Goal: Task Accomplishment & Management: Manage account settings

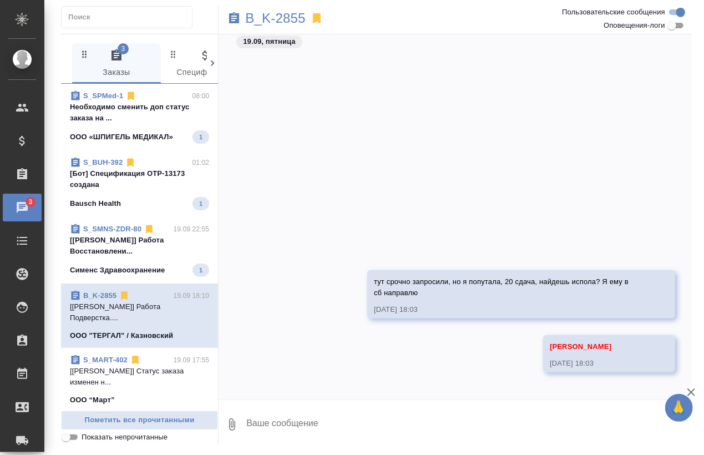
drag, startPoint x: 0, startPoint y: 0, endPoint x: 159, endPoint y: 109, distance: 192.8
click at [159, 109] on p "Необходимо сменить доп статус заказа на ..." at bounding box center [139, 113] width 139 height 22
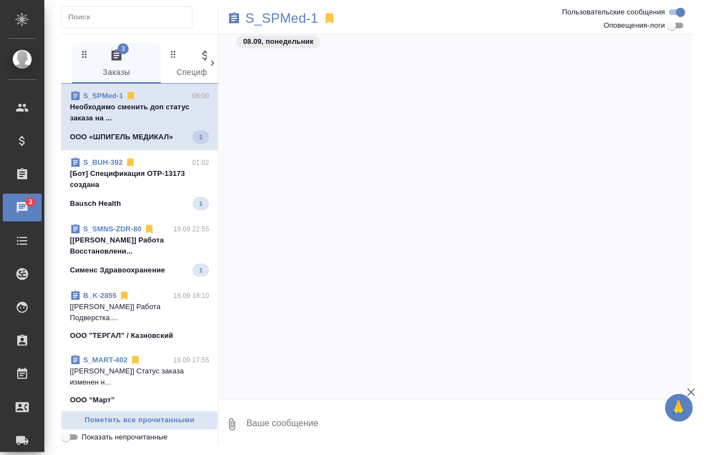
scroll to position [620, 0]
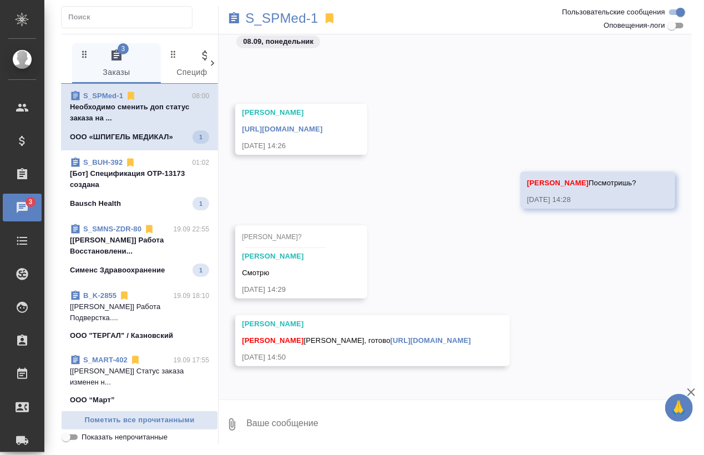
click at [139, 179] on p "[Бот] Спецификация OTP-13173 создана" at bounding box center [139, 179] width 139 height 22
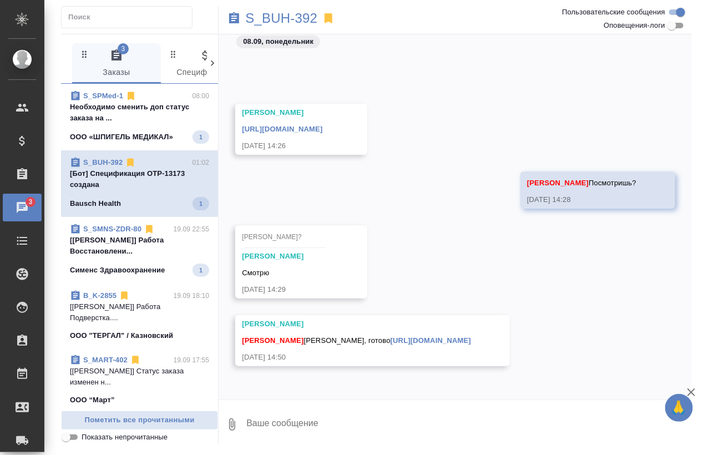
scroll to position [0, 0]
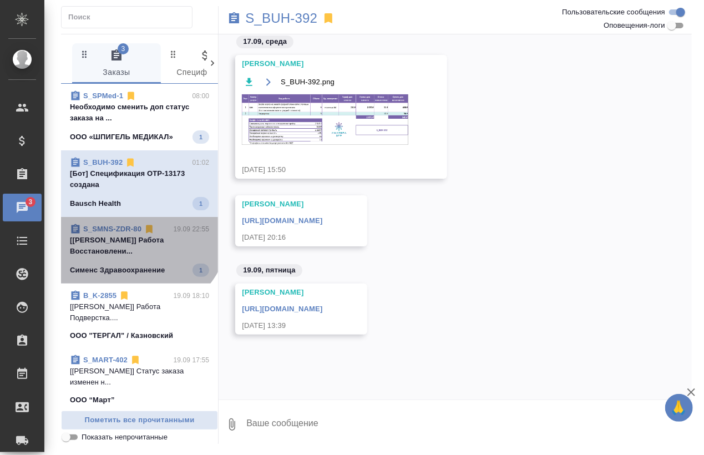
click at [133, 225] on link "S_SMNS-ZDR-80" at bounding box center [112, 229] width 58 height 8
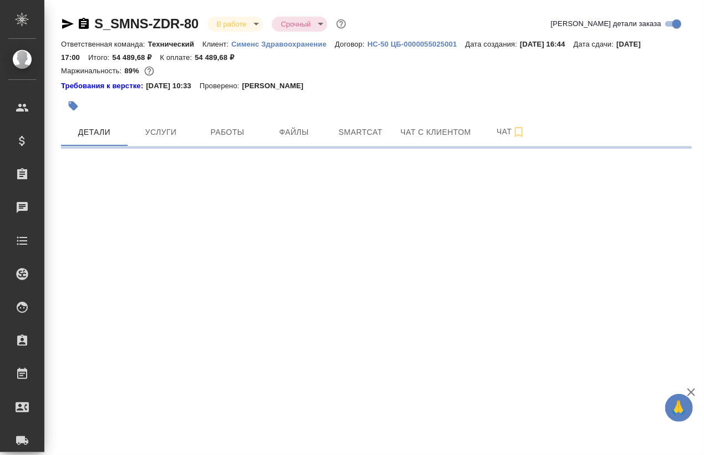
select select "RU"
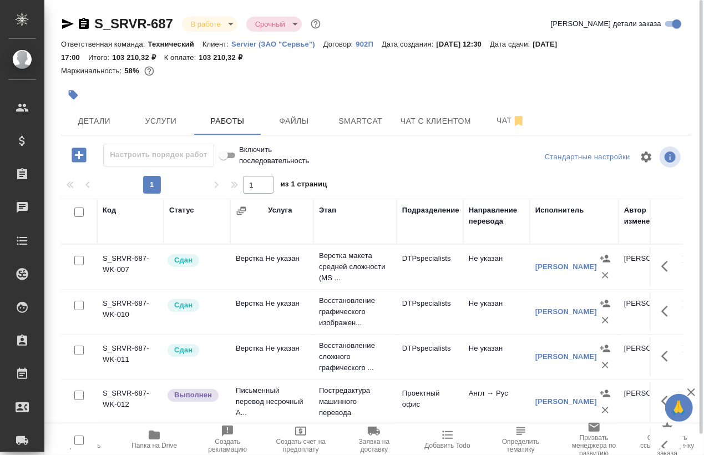
scroll to position [75, 0]
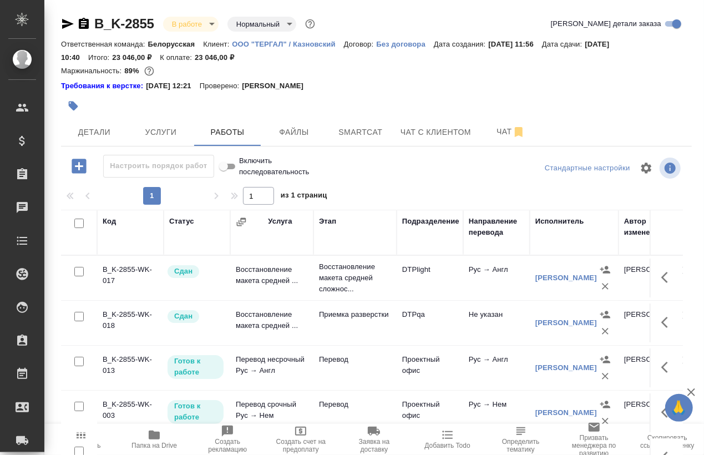
scroll to position [22, 0]
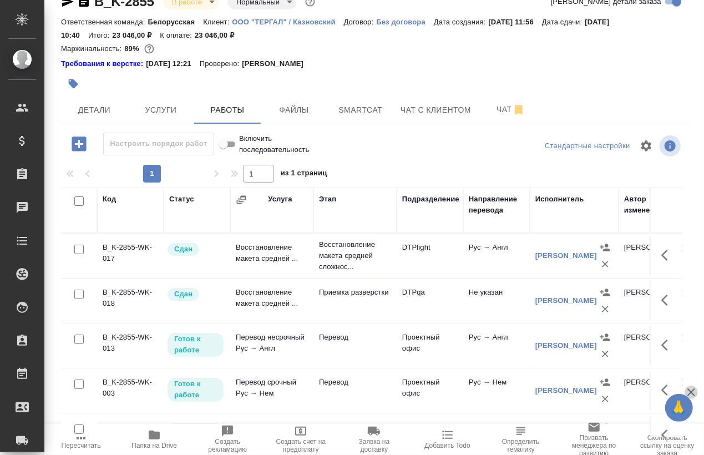
click at [696, 393] on icon "button" at bounding box center [691, 392] width 13 height 13
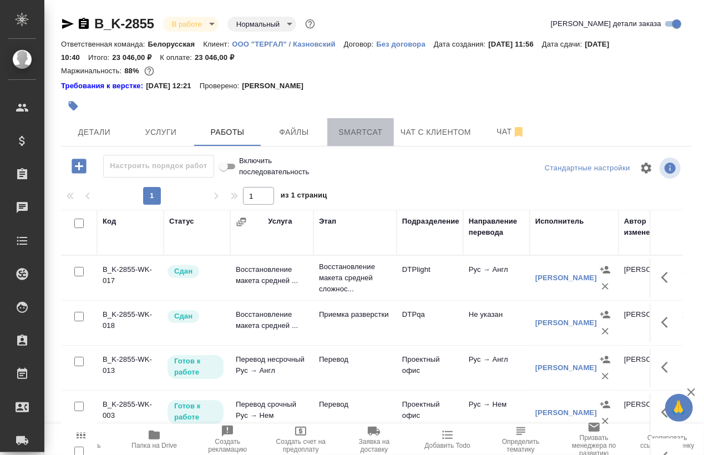
click at [349, 126] on span "Smartcat" at bounding box center [360, 132] width 53 height 14
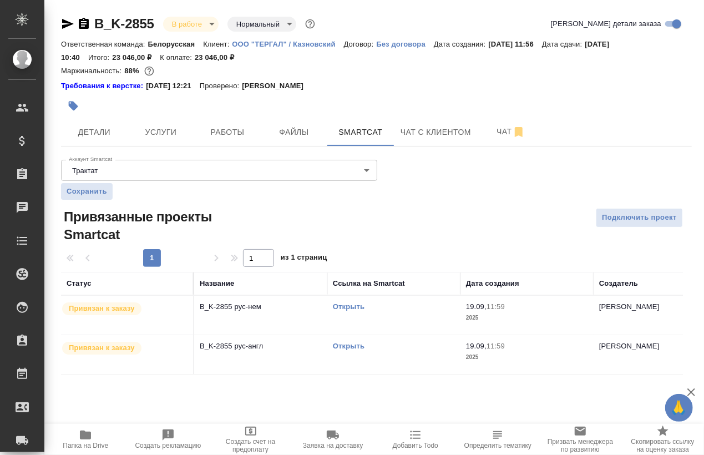
click at [338, 313] on td "Открыть" at bounding box center [394, 315] width 133 height 39
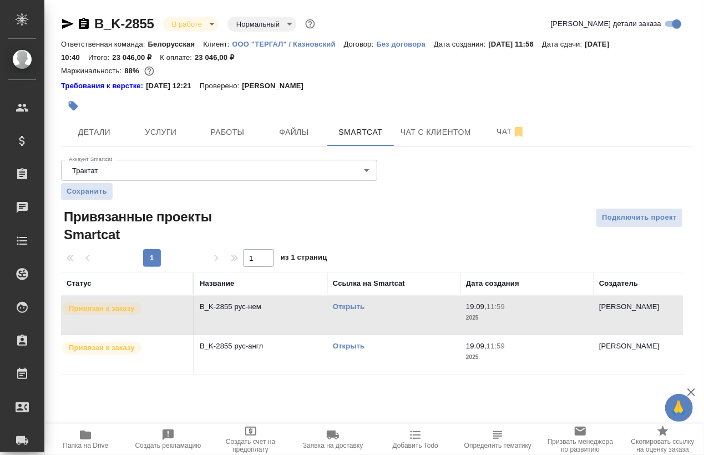
click at [343, 309] on link "Открыть" at bounding box center [349, 307] width 32 height 8
click at [348, 305] on link "Открыть" at bounding box center [349, 307] width 32 height 8
click at [350, 348] on link "Открыть" at bounding box center [349, 346] width 32 height 8
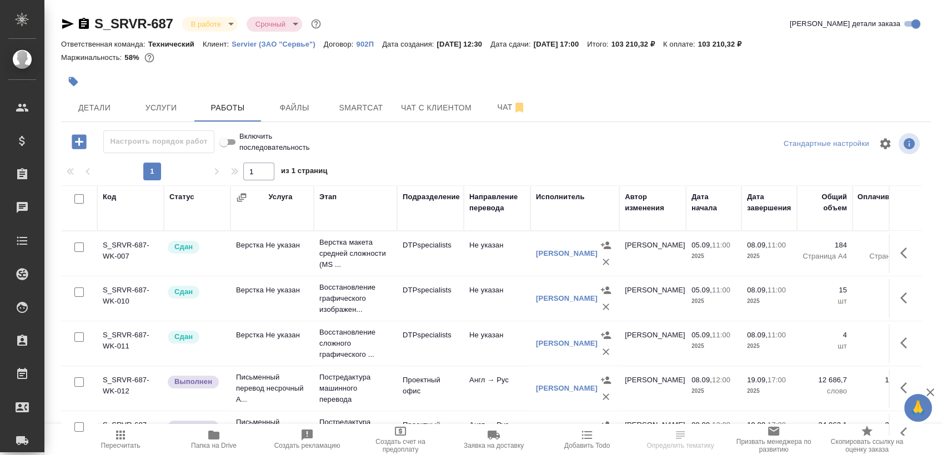
click at [212, 441] on icon "button" at bounding box center [213, 435] width 13 height 13
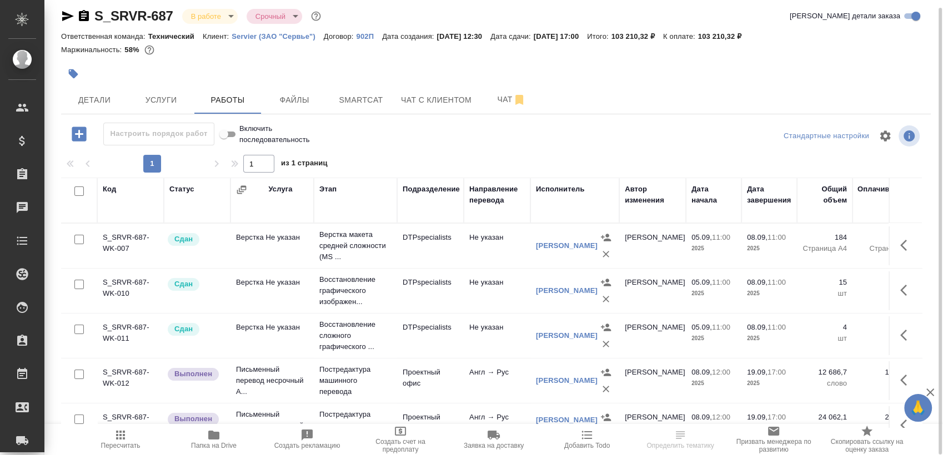
scroll to position [75, 0]
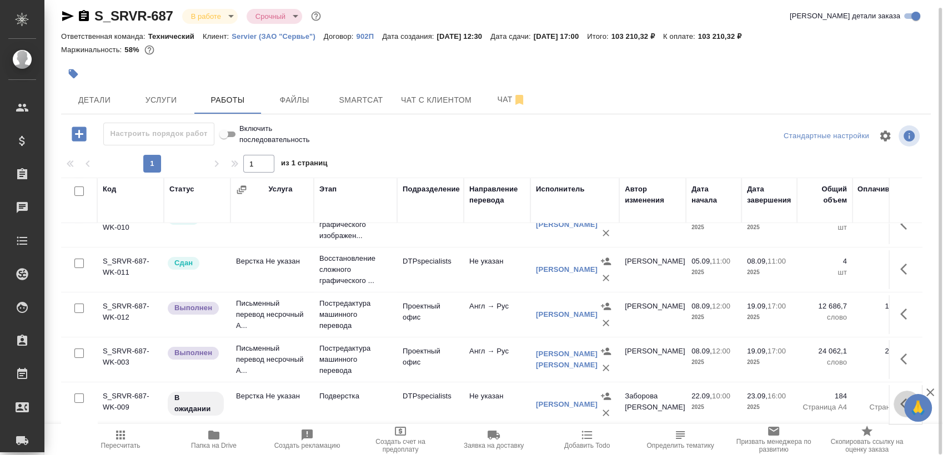
click at [893, 401] on button "button" at bounding box center [906, 404] width 27 height 27
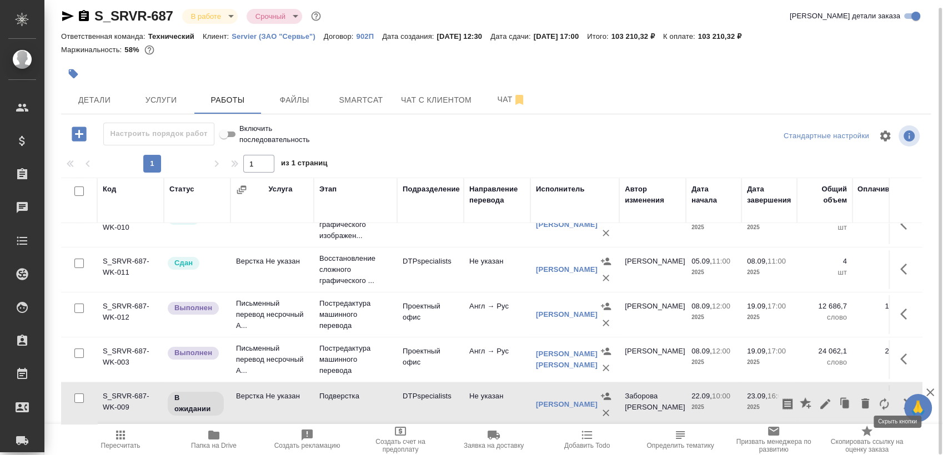
click at [893, 400] on button "button" at bounding box center [906, 404] width 27 height 27
click at [818, 397] on icon "button" at bounding box center [824, 403] width 13 height 13
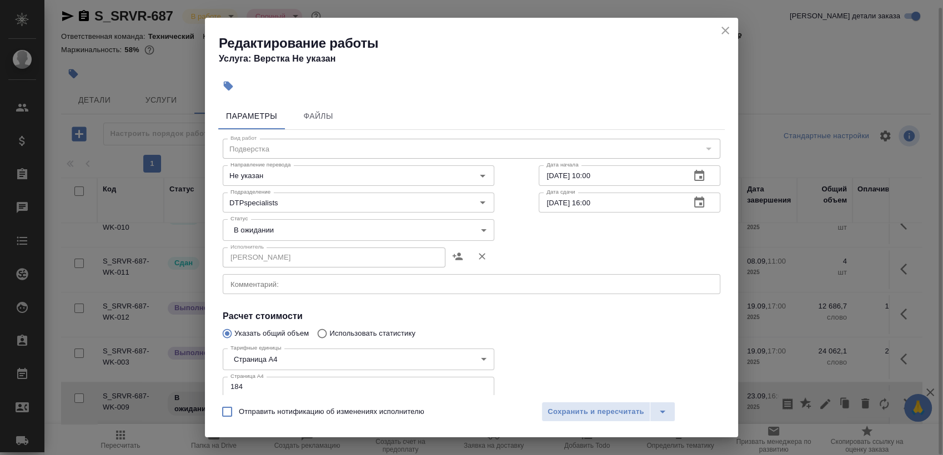
click at [301, 284] on textarea at bounding box center [471, 284] width 482 height 8
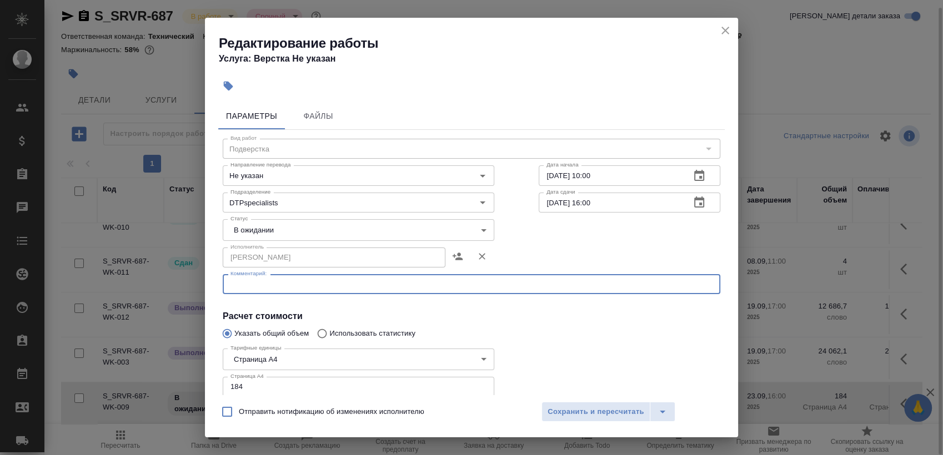
paste textarea "https://drive.awatera.com/s/7LJWitnFjmWKzsX"
type textarea "https://drive.awatera.com/s/7LJWitnFjmWKzsX"
click at [313, 224] on body "🙏 .cls-1 fill:#fff; AWATERA Sergeeva Anastasia Клиенты Спецификации Заказы 0 Ча…" at bounding box center [471, 227] width 943 height 455
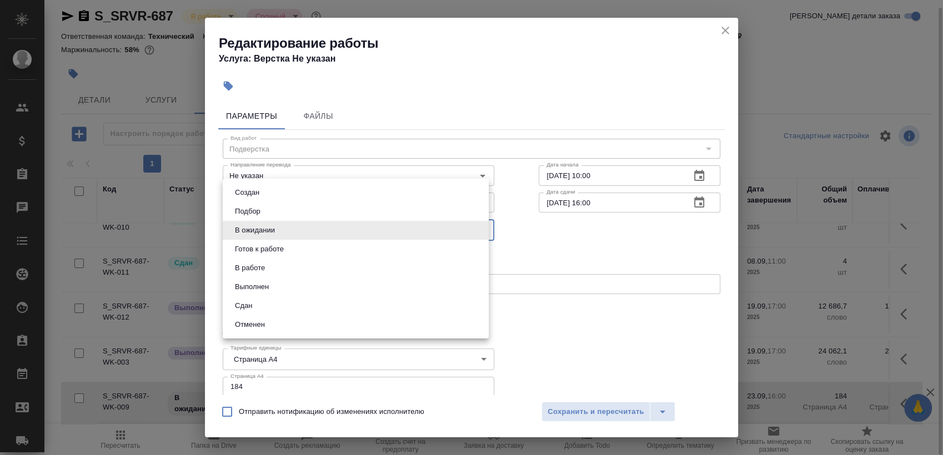
click at [299, 242] on li "Готов к работе" at bounding box center [356, 249] width 266 height 19
type input "readyForWork"
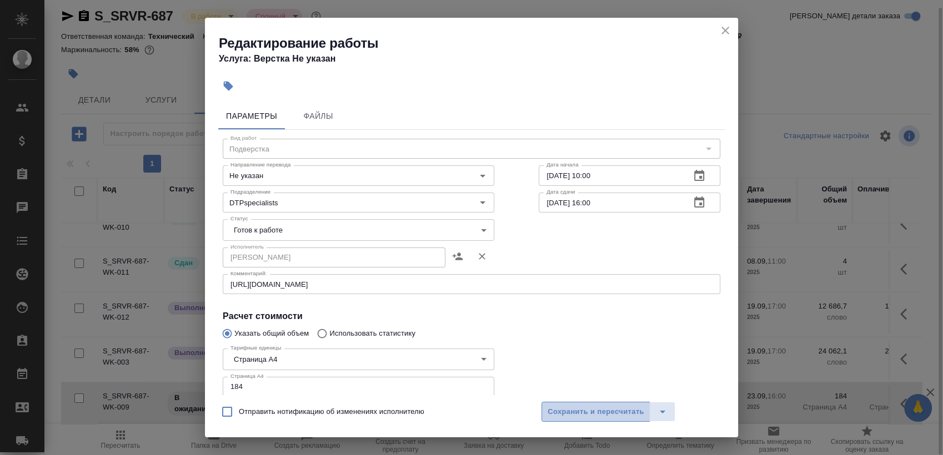
click at [621, 406] on span "Сохранить и пересчитать" at bounding box center [595, 412] width 97 height 13
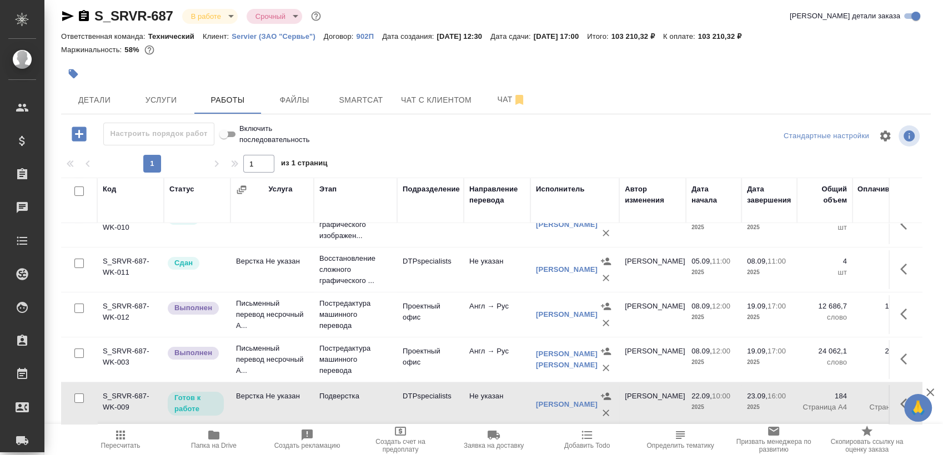
click at [57, 18] on div "S_SRVR-687 В работе inProgress Срочный urgent Кратко детали заказа Ответственна…" at bounding box center [496, 224] width 882 height 464
click at [69, 16] on icon "button" at bounding box center [67, 15] width 13 height 13
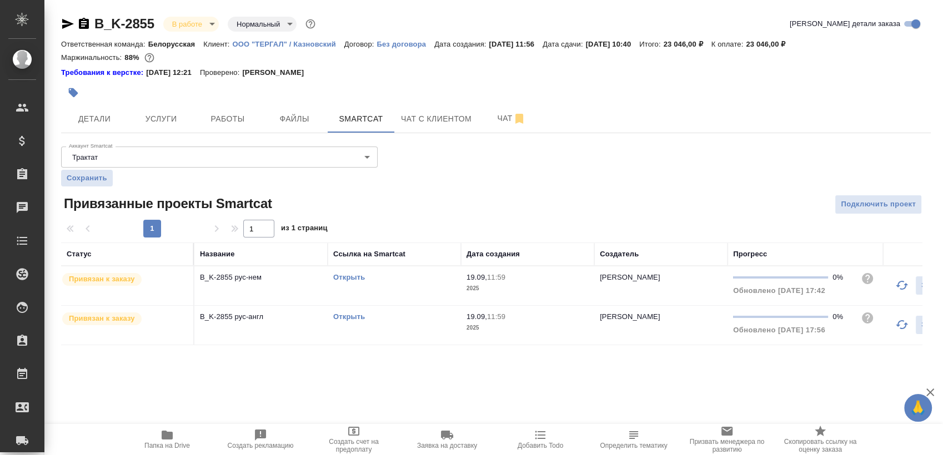
click at [169, 442] on span "Папка на Drive" at bounding box center [167, 446] width 46 height 8
